Goal: Task Accomplishment & Management: Use online tool/utility

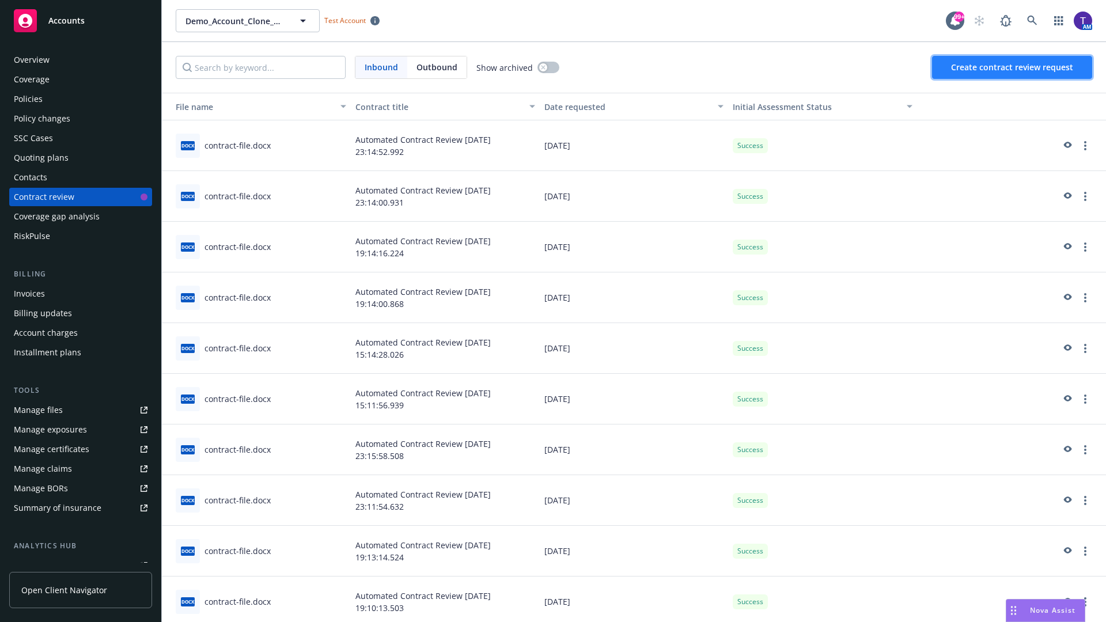
click at [1012, 67] on span "Create contract review request" at bounding box center [1012, 67] width 122 height 11
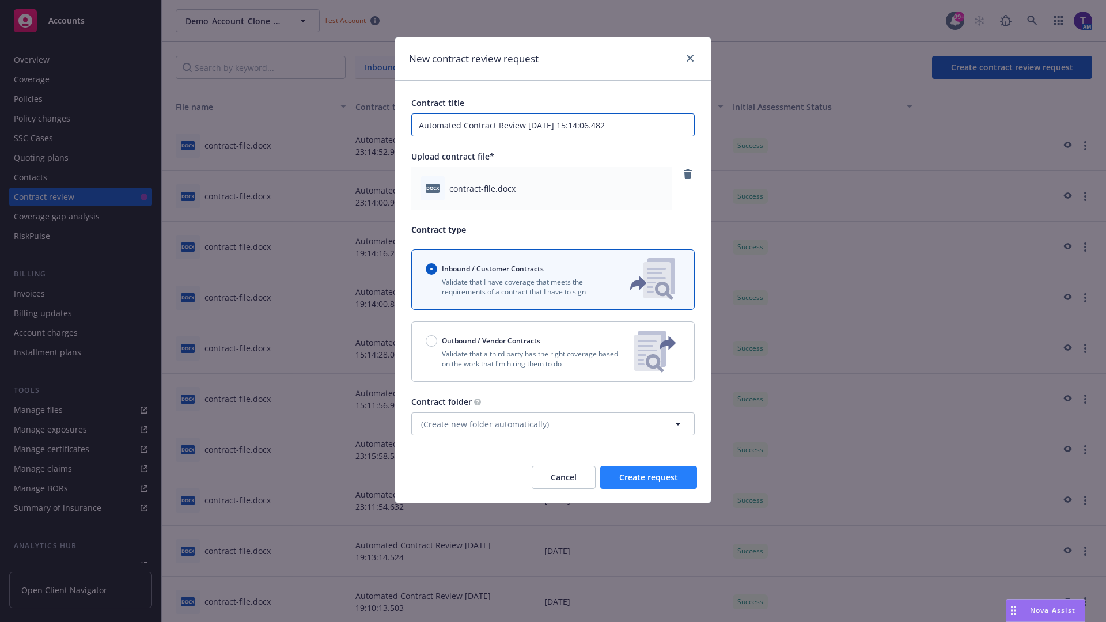
type input "Automated Contract Review [DATE] 15:14:06.482"
click at [648, 477] on span "Create request" at bounding box center [648, 477] width 59 height 11
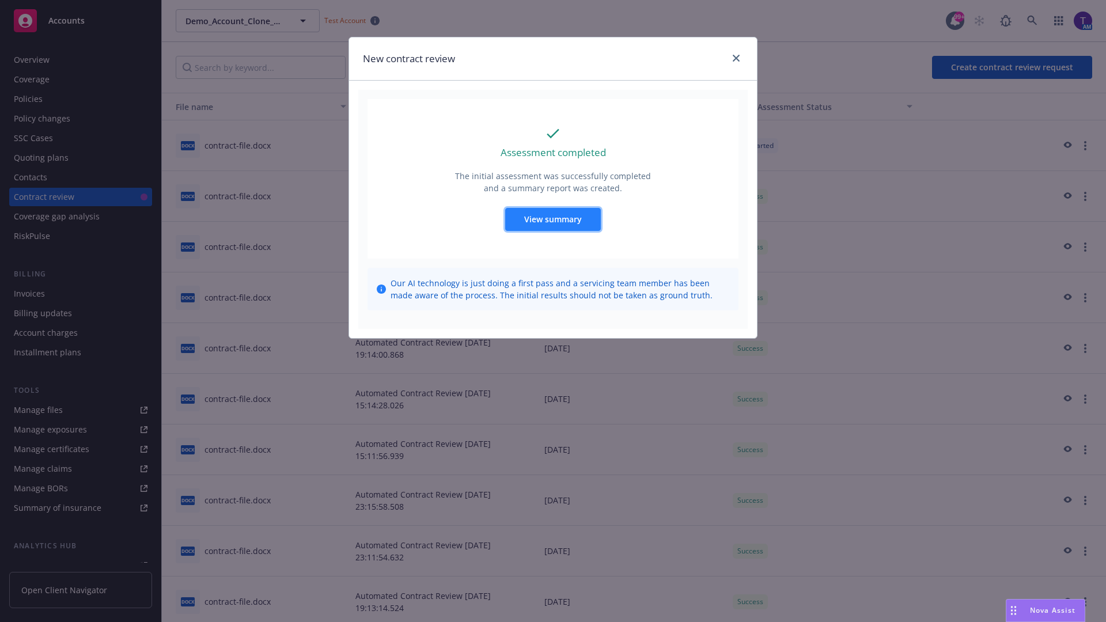
click at [552, 219] on span "View summary" at bounding box center [553, 219] width 58 height 11
